Goal: Task Accomplishment & Management: Complete application form

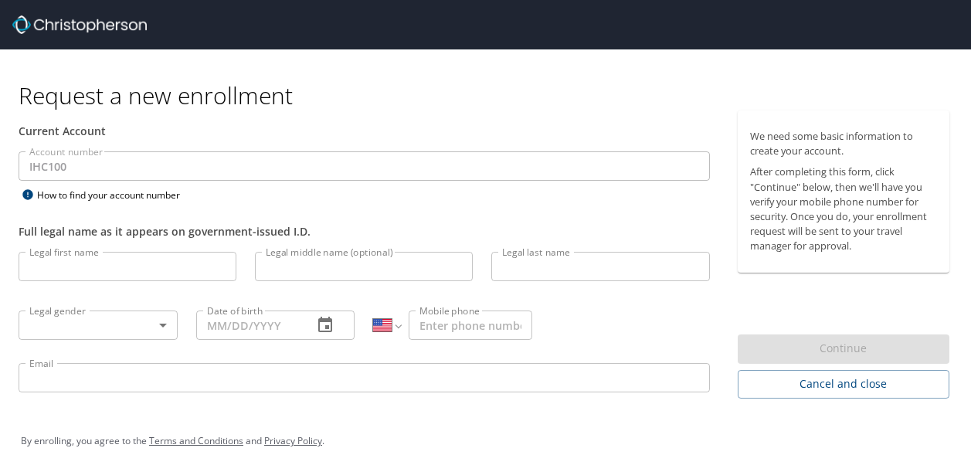
select select "US"
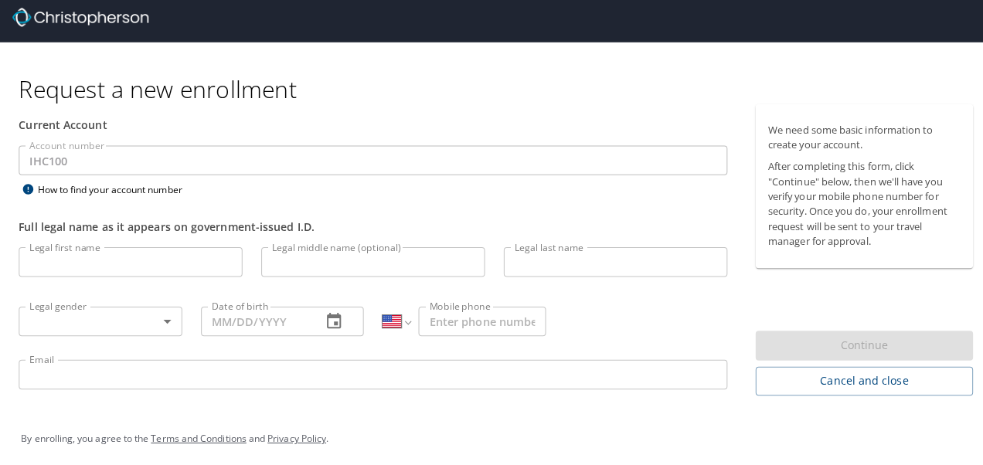
scroll to position [10, 0]
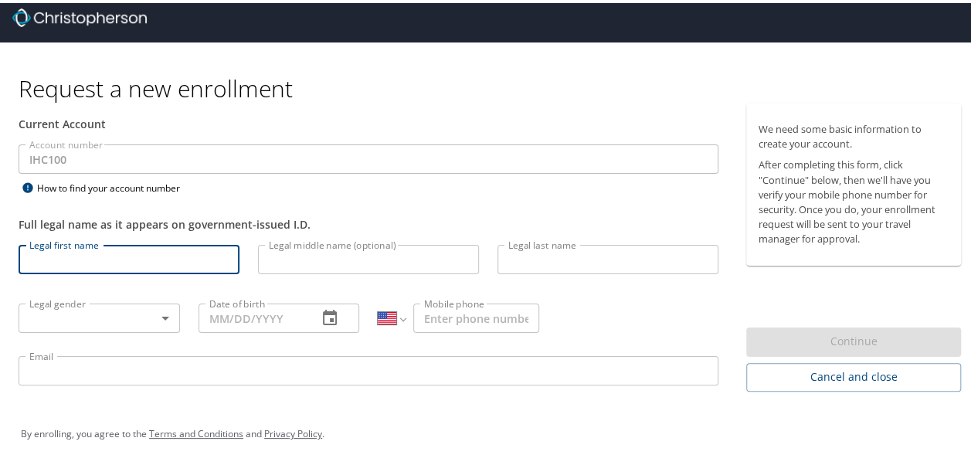
click at [89, 255] on input "Legal first name" at bounding box center [129, 256] width 221 height 29
type input "[PERSON_NAME]"
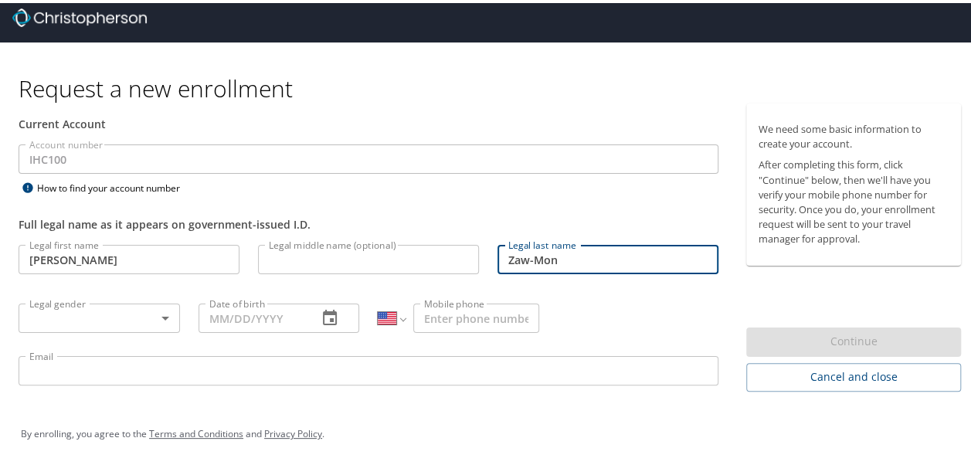
type input "Zaw-Mon"
click at [166, 308] on body "Request a new enrollment Current Account Account number IHC100 Account number H…" at bounding box center [491, 222] width 983 height 465
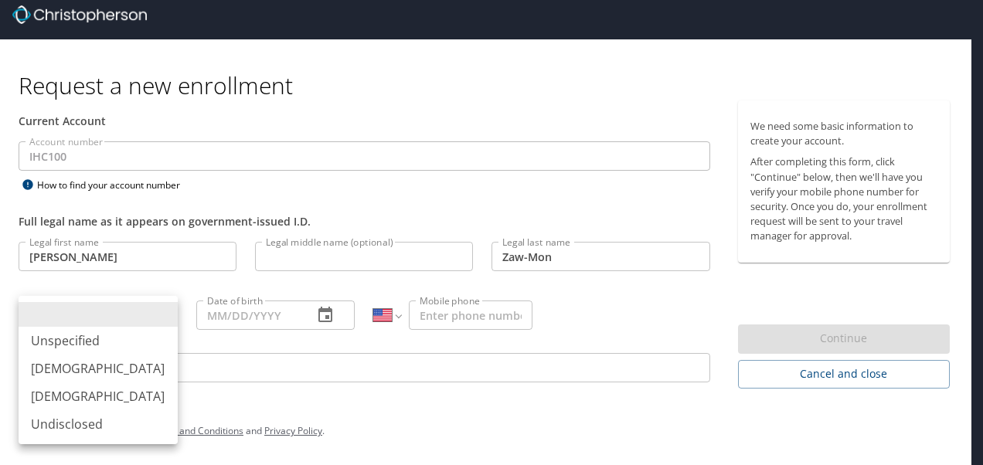
click at [59, 369] on li "[DEMOGRAPHIC_DATA]" at bounding box center [98, 369] width 159 height 28
type input "[DEMOGRAPHIC_DATA]"
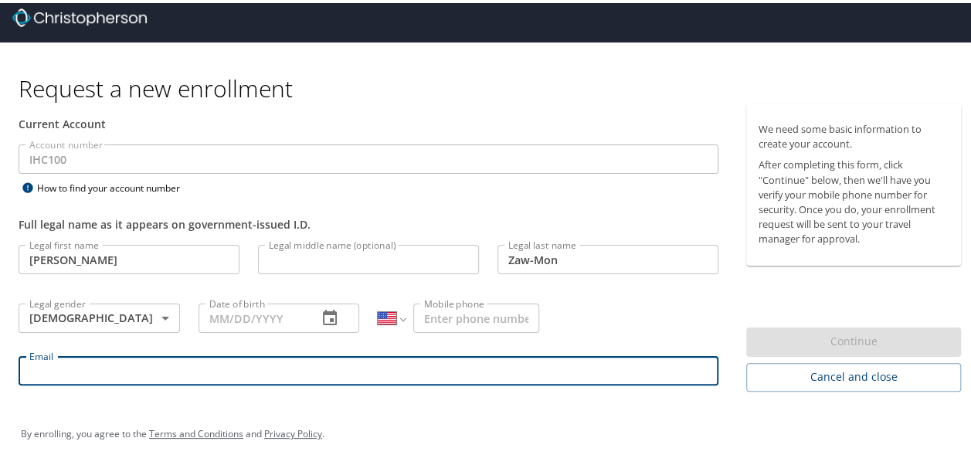
drag, startPoint x: 65, startPoint y: 366, endPoint x: 73, endPoint y: 369, distance: 8.3
click at [66, 366] on input "Email" at bounding box center [369, 367] width 700 height 29
type input "[PERSON_NAME][EMAIL_ADDRESS][PERSON_NAME][DOMAIN_NAME]"
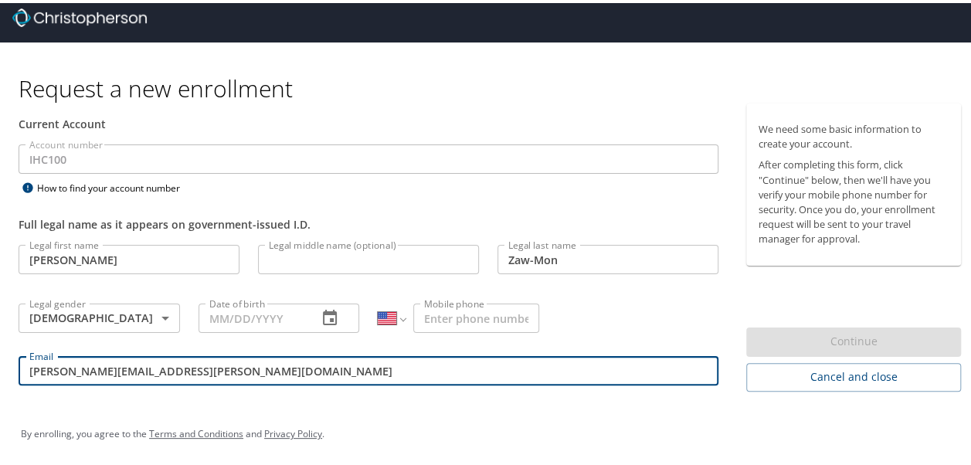
click at [423, 311] on input "Mobile phone" at bounding box center [476, 315] width 126 height 29
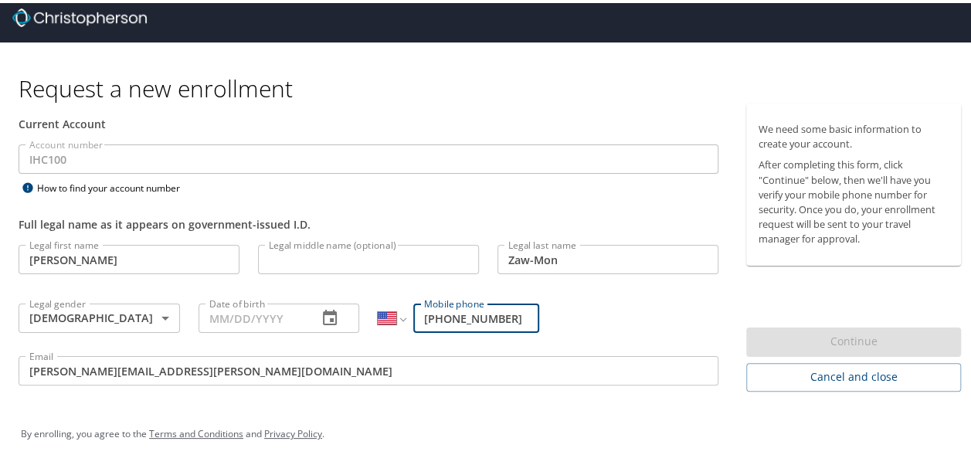
type input "[PHONE_NUMBER]"
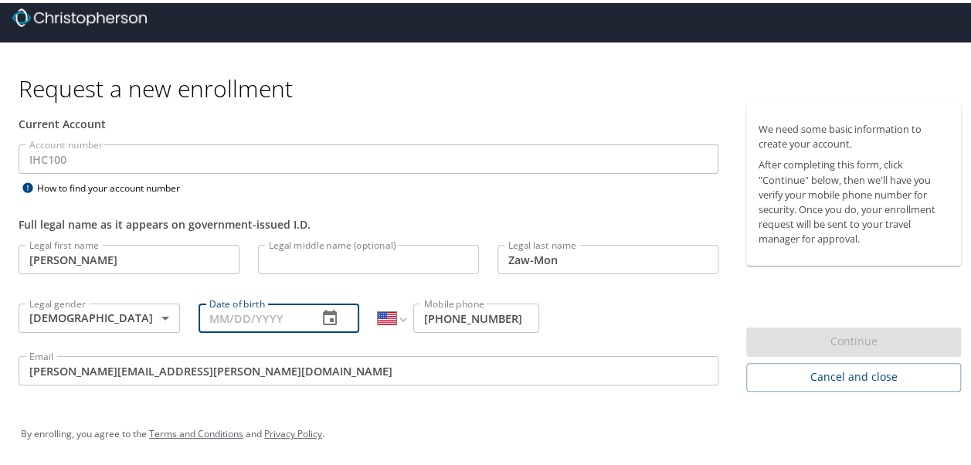
drag, startPoint x: 207, startPoint y: 310, endPoint x: 238, endPoint y: 303, distance: 31.7
click at [208, 310] on input "Date of birth" at bounding box center [252, 315] width 107 height 29
type input "[DATE]"
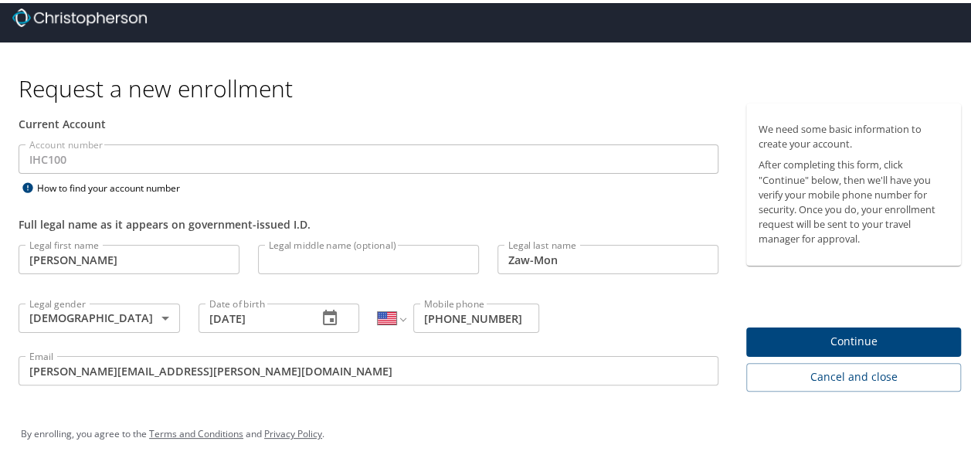
drag, startPoint x: 646, startPoint y: 312, endPoint x: 648, endPoint y: 304, distance: 8.8
click at [646, 311] on div "Legal first name [PERSON_NAME] first name Legal middle name (optional) Legal mi…" at bounding box center [368, 315] width 719 height 164
click at [851, 332] on span "Continue" at bounding box center [854, 338] width 190 height 19
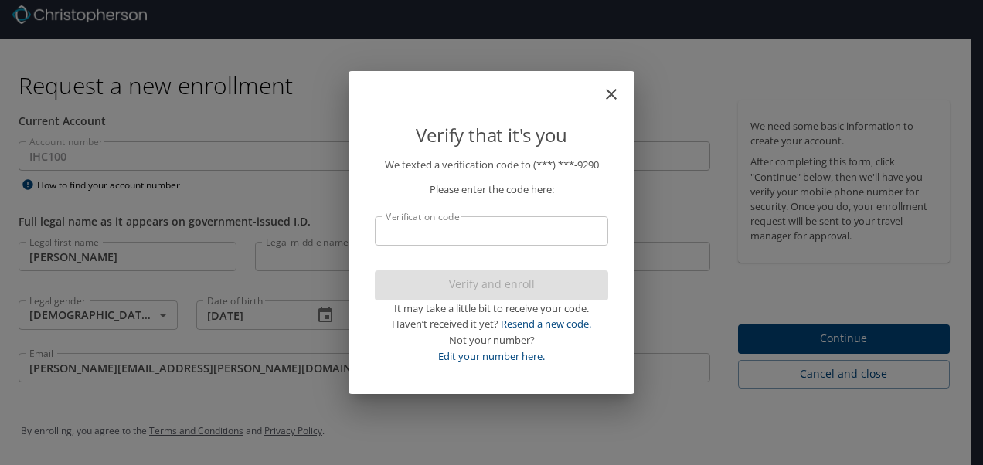
click at [495, 223] on input "Verification code" at bounding box center [491, 230] width 233 height 29
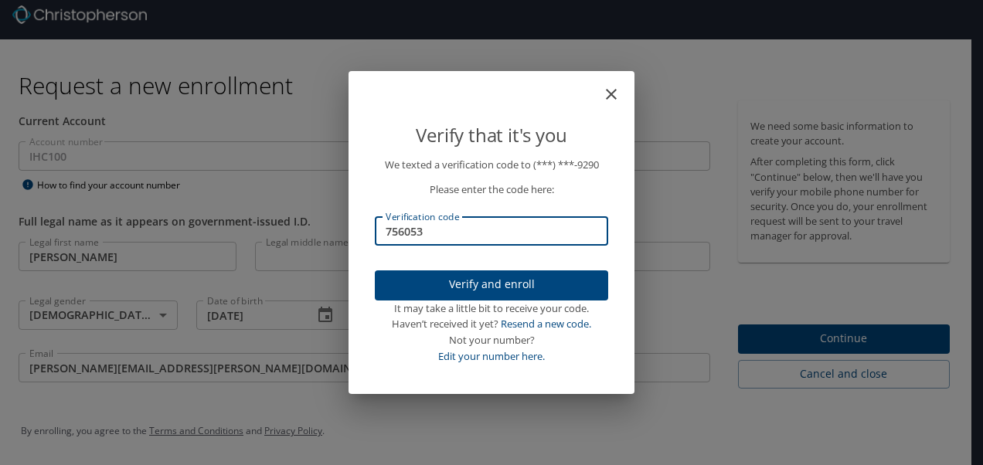
type input "756053"
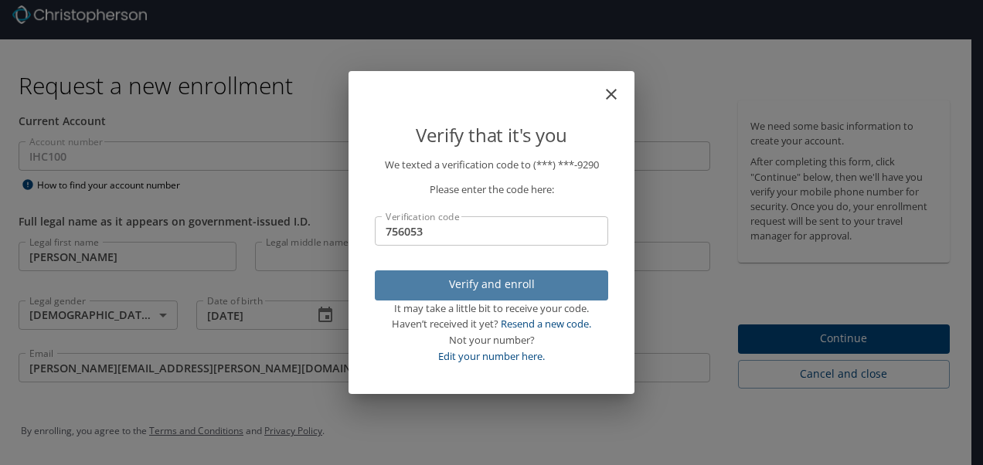
click at [489, 281] on span "Verify and enroll" at bounding box center [491, 284] width 209 height 19
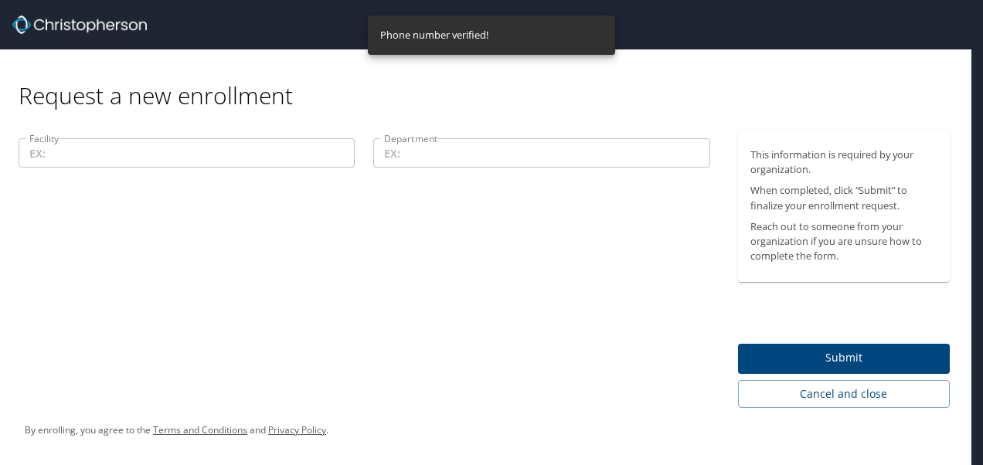
scroll to position [0, 0]
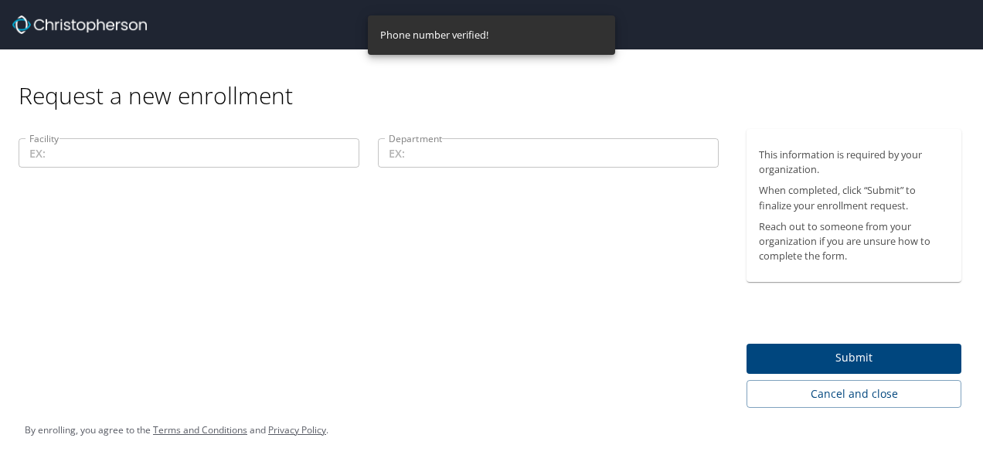
click at [70, 145] on input "Facility" at bounding box center [189, 152] width 341 height 29
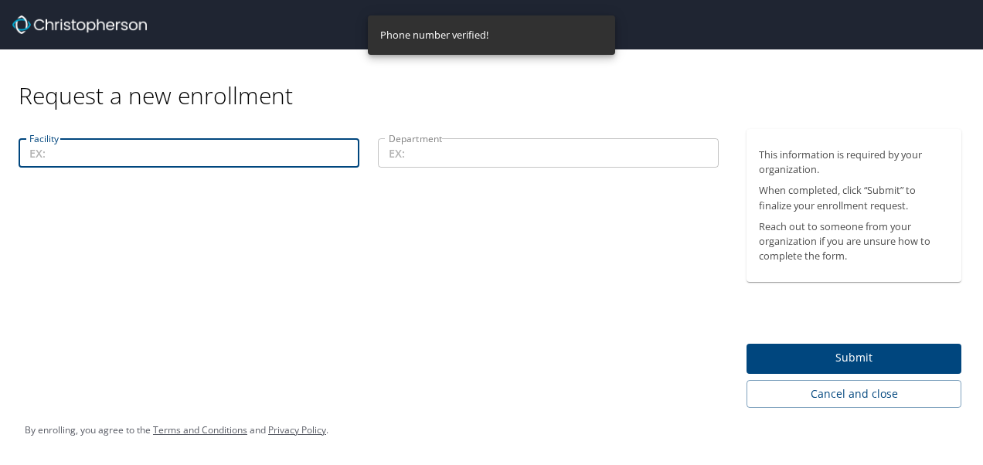
click at [75, 158] on input "Facility" at bounding box center [189, 152] width 341 height 29
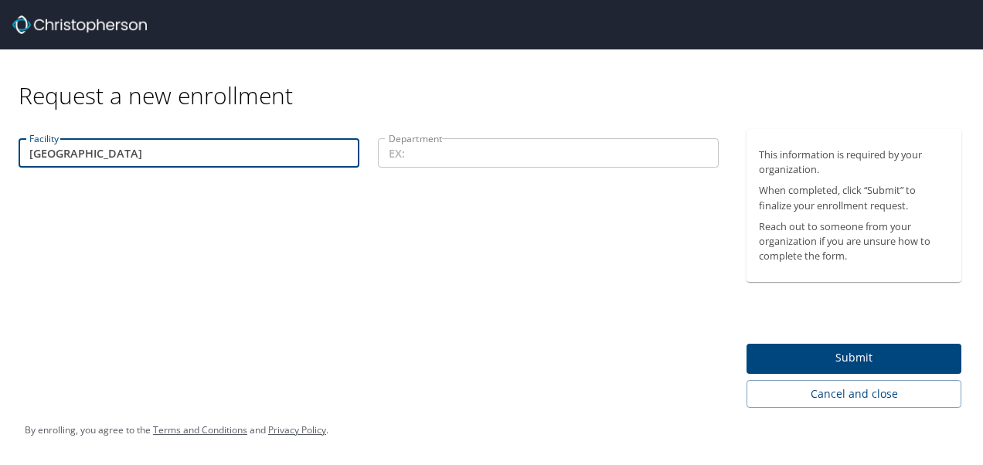
type input "[GEOGRAPHIC_DATA]"
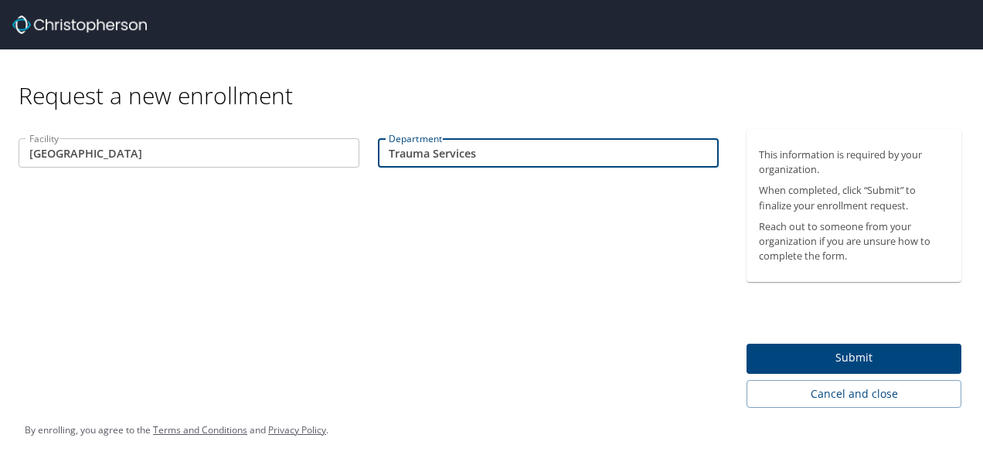
type input "Trauma Services"
click at [865, 357] on span "Submit" at bounding box center [854, 357] width 190 height 19
